Goal: Information Seeking & Learning: Learn about a topic

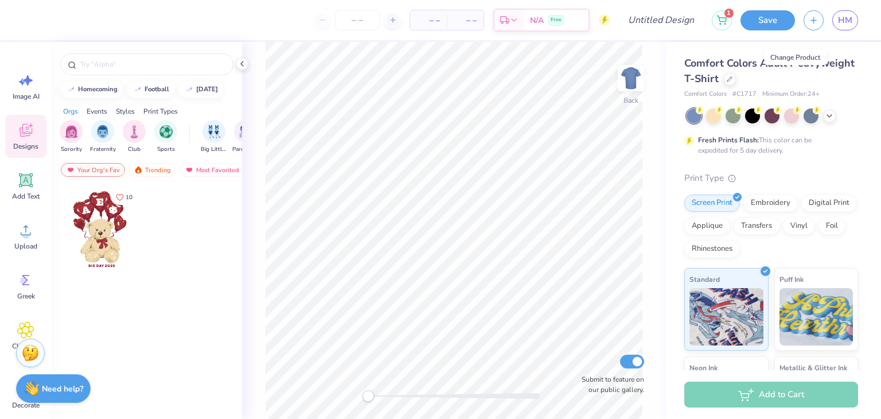
click at [732, 81] on icon at bounding box center [730, 79] width 6 height 6
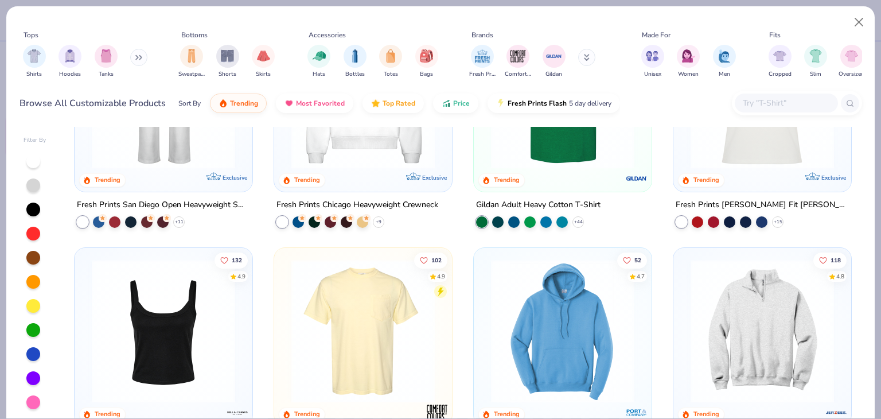
scroll to position [694, 0]
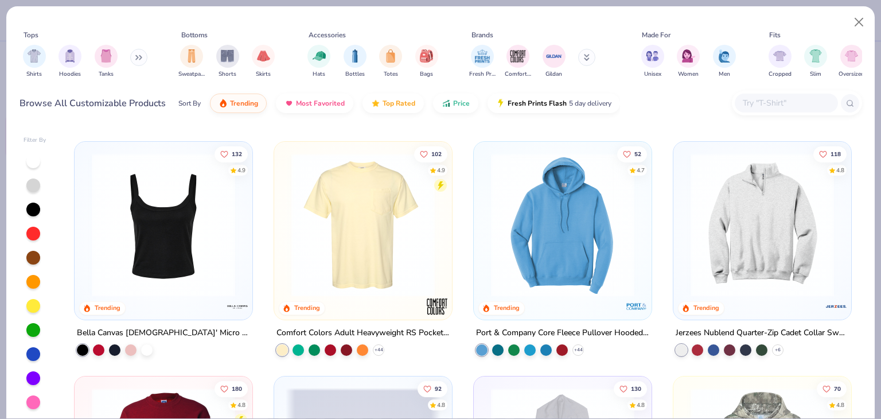
click at [135, 54] on button at bounding box center [138, 57] width 17 height 17
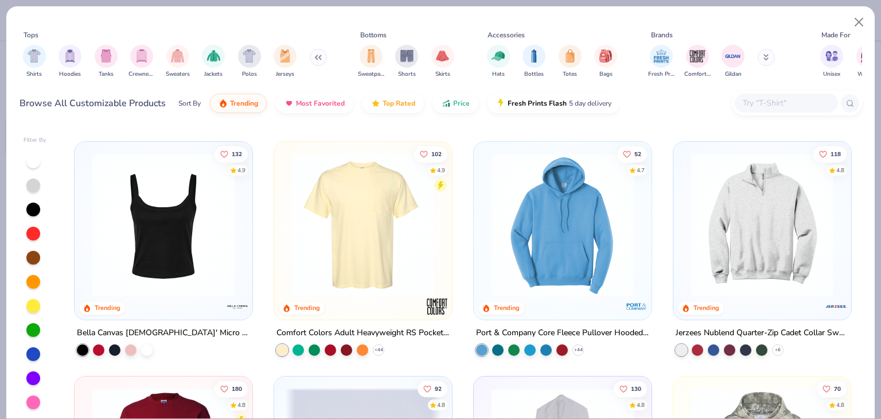
click at [133, 52] on div "filter for Crewnecks" at bounding box center [141, 56] width 23 height 23
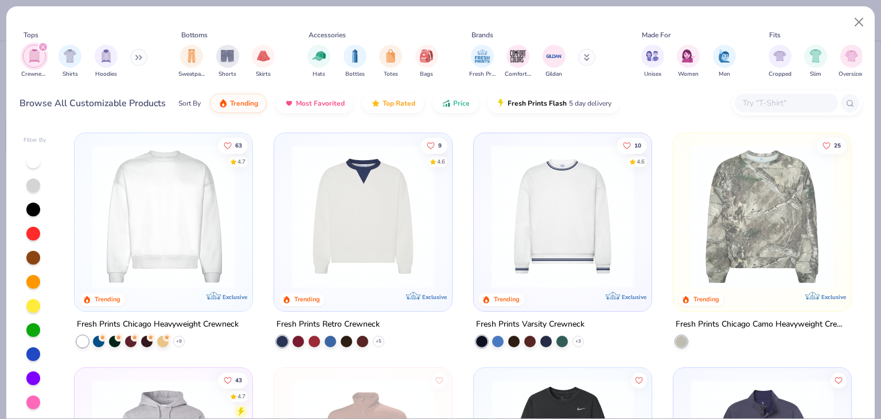
click at [150, 234] on img at bounding box center [163, 216] width 155 height 143
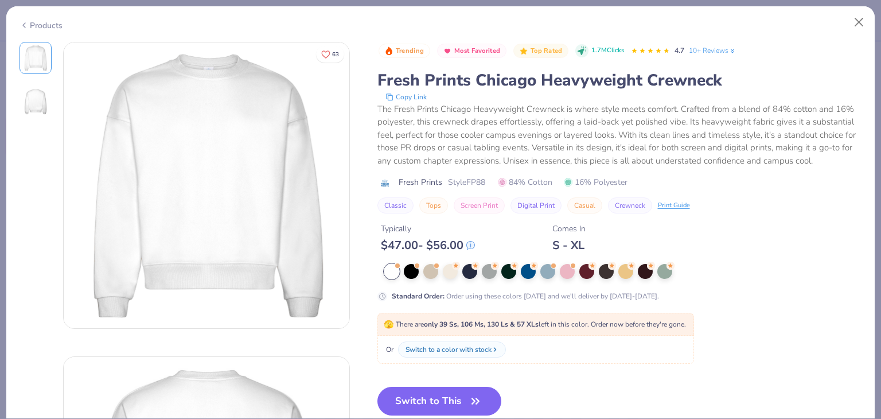
click at [674, 203] on div "Print Guide" at bounding box center [674, 206] width 32 height 10
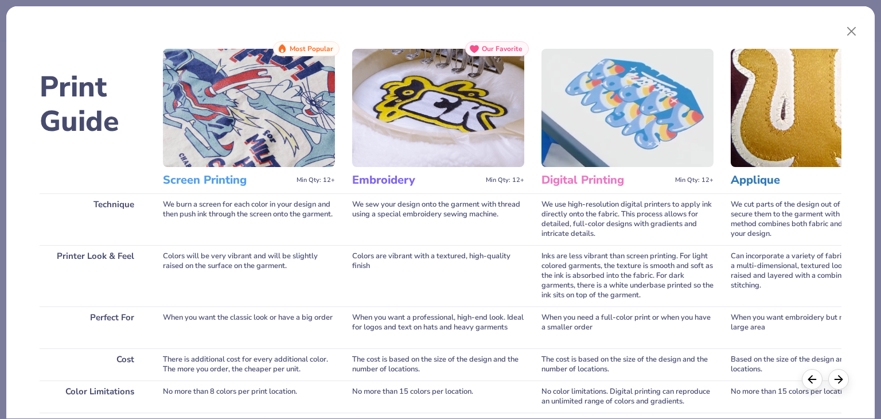
scroll to position [185, 0]
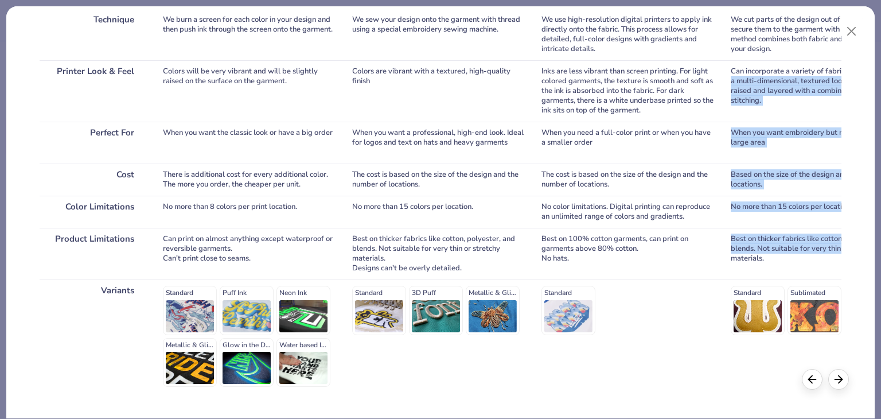
drag, startPoint x: 868, startPoint y: 72, endPoint x: 877, endPoint y: 253, distance: 180.8
click at [877, 253] on div "Print Guide Technique Printer Look & Feel Perfect For Cost Color Limitations Pr…" at bounding box center [440, 209] width 881 height 419
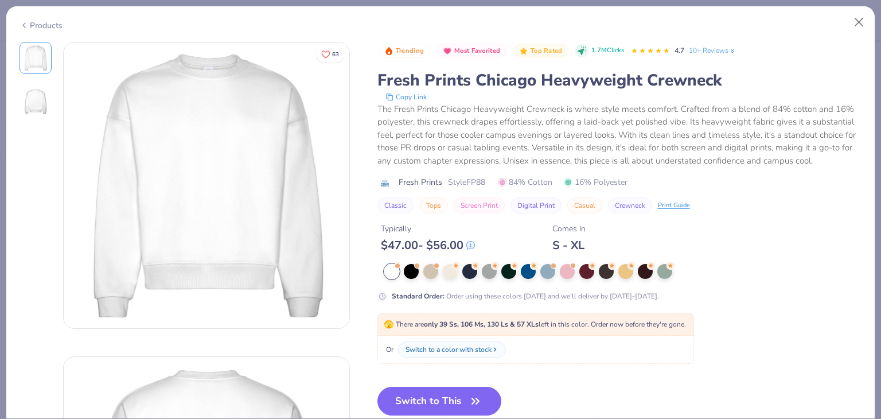
click at [672, 135] on div "The Fresh Prints Chicago Heavyweight Crewneck is where style meets comfort. Cra…" at bounding box center [619, 135] width 485 height 65
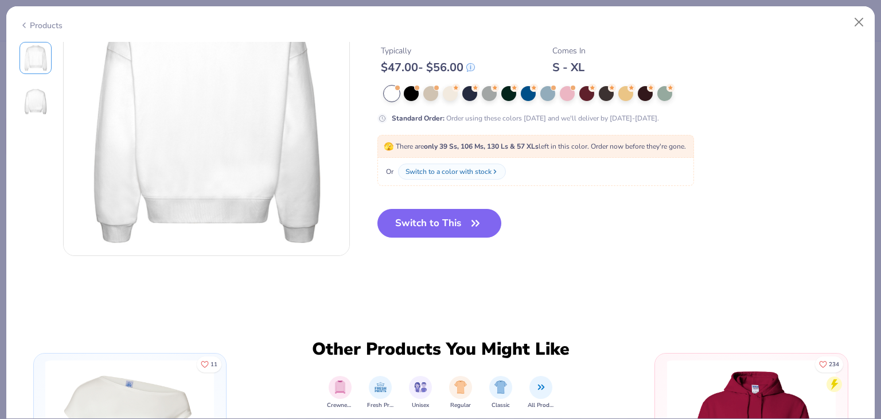
scroll to position [295, 0]
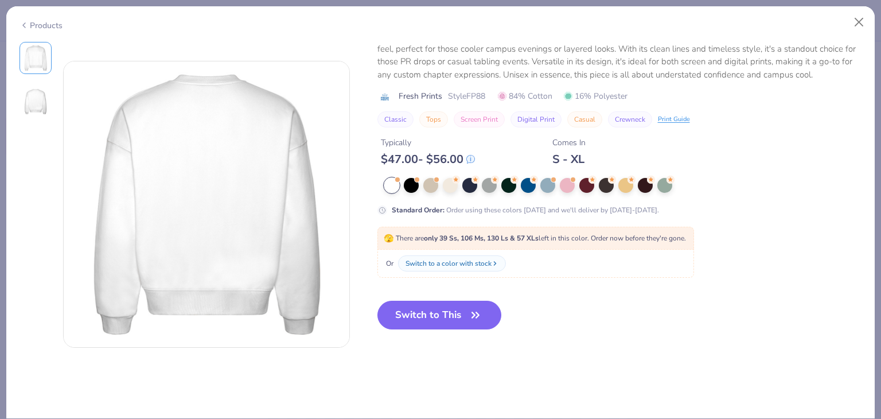
click at [474, 158] on icon at bounding box center [470, 158] width 7 height 7
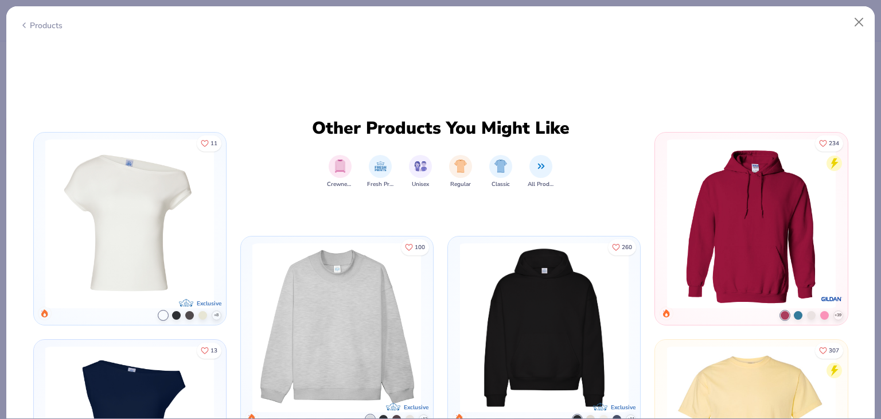
scroll to position [0, 0]
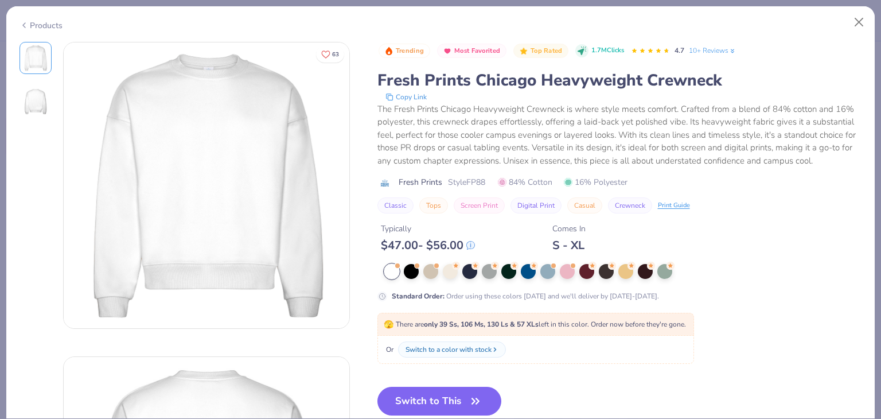
click at [571, 234] on div "Comes In S - XL" at bounding box center [568, 237] width 33 height 30
click at [616, 230] on div "Typically $ 47.00 - $ 56.00 Comes In S - XL" at bounding box center [619, 232] width 485 height 39
click at [702, 46] on link "10+ Reviews" at bounding box center [713, 50] width 48 height 10
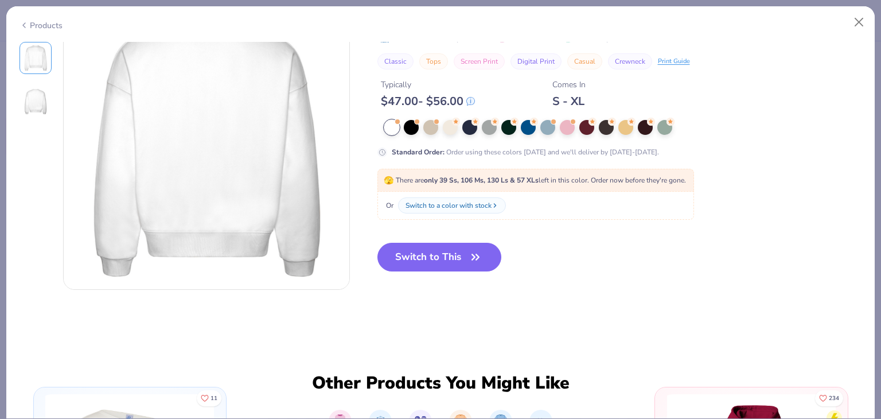
scroll to position [355, 0]
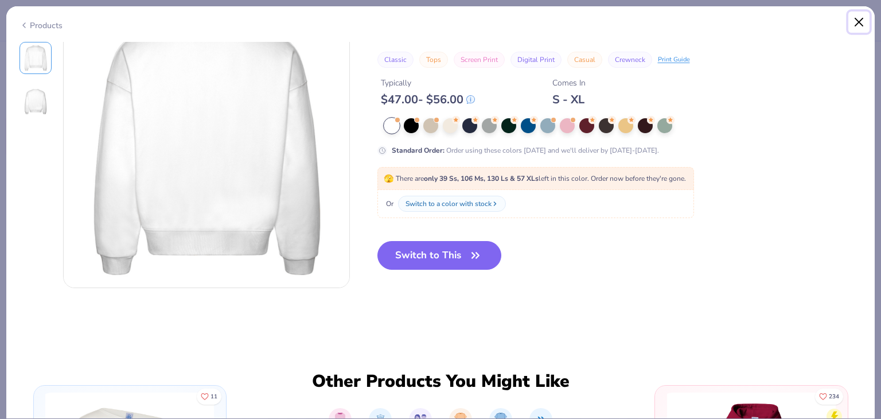
click at [861, 21] on button "Close" at bounding box center [859, 22] width 22 height 22
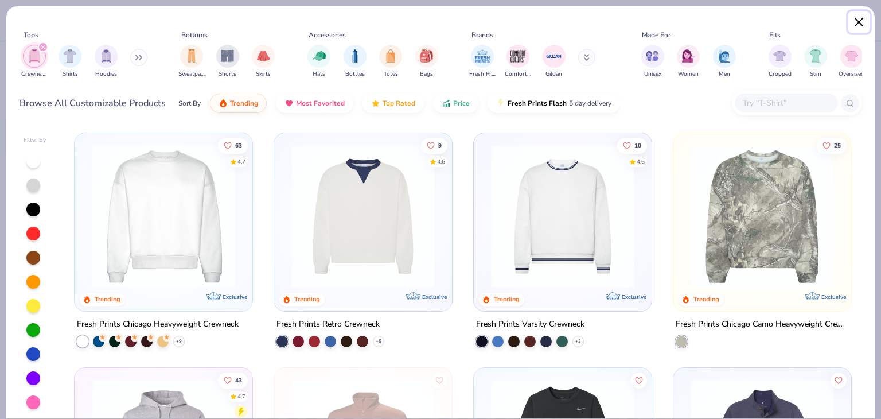
click at [861, 19] on button "Close" at bounding box center [859, 22] width 22 height 22
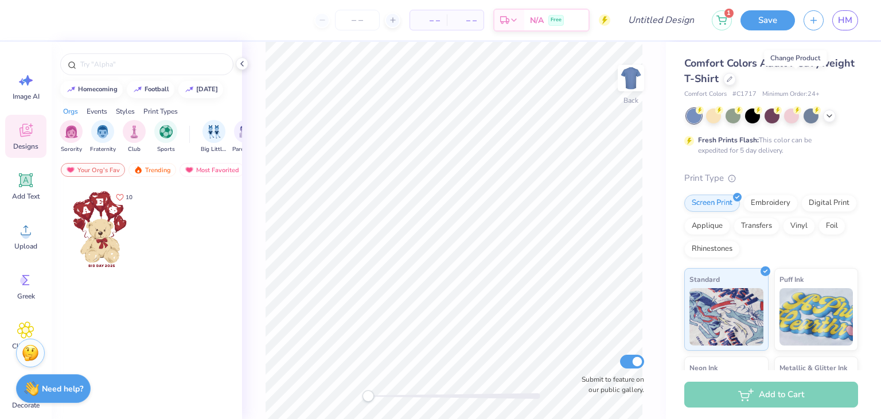
click at [843, 13] on link "HM" at bounding box center [845, 20] width 26 height 20
